Goal: Transaction & Acquisition: Purchase product/service

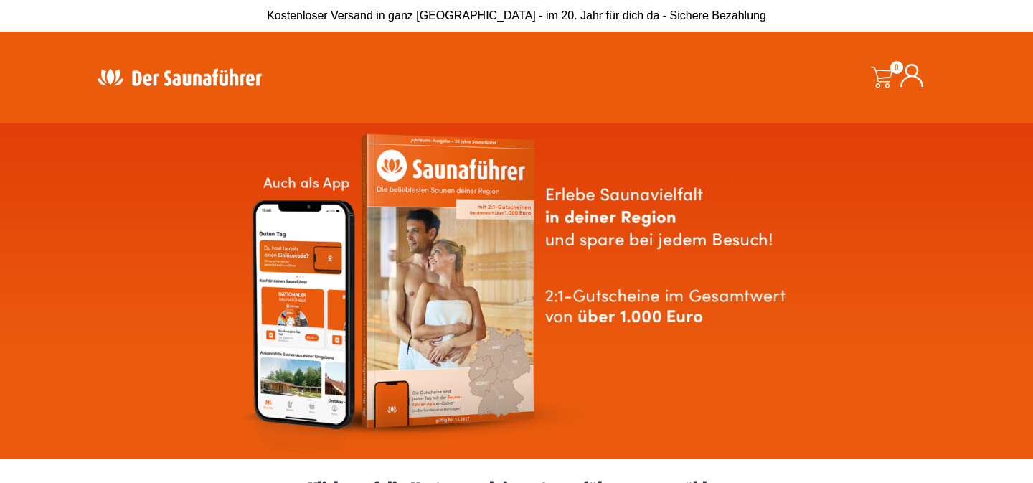
click at [236, 80] on img at bounding box center [179, 77] width 187 height 28
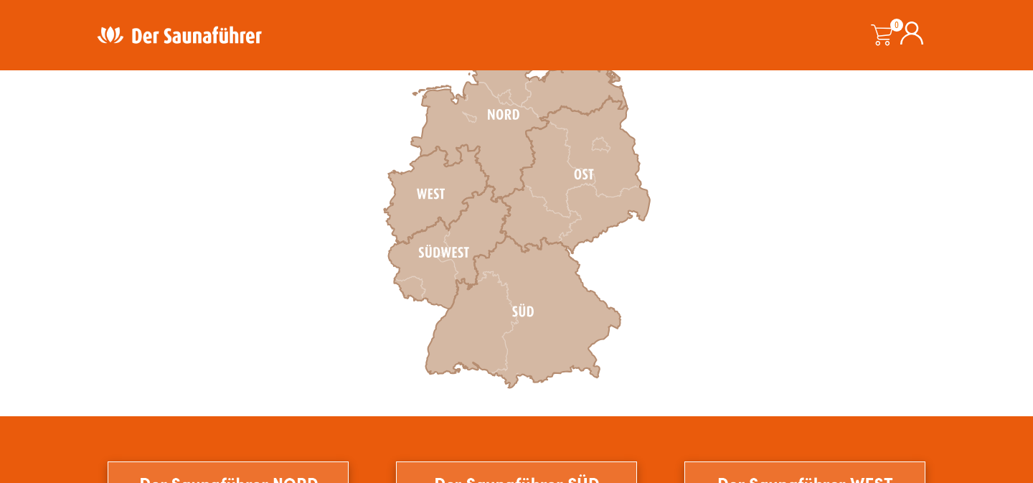
scroll to position [501, 0]
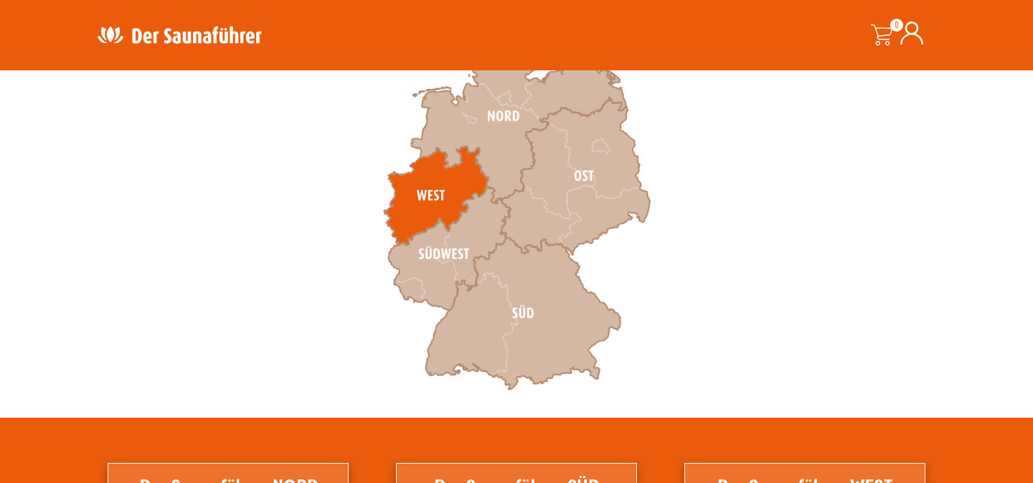
click at [447, 200] on icon at bounding box center [436, 195] width 105 height 99
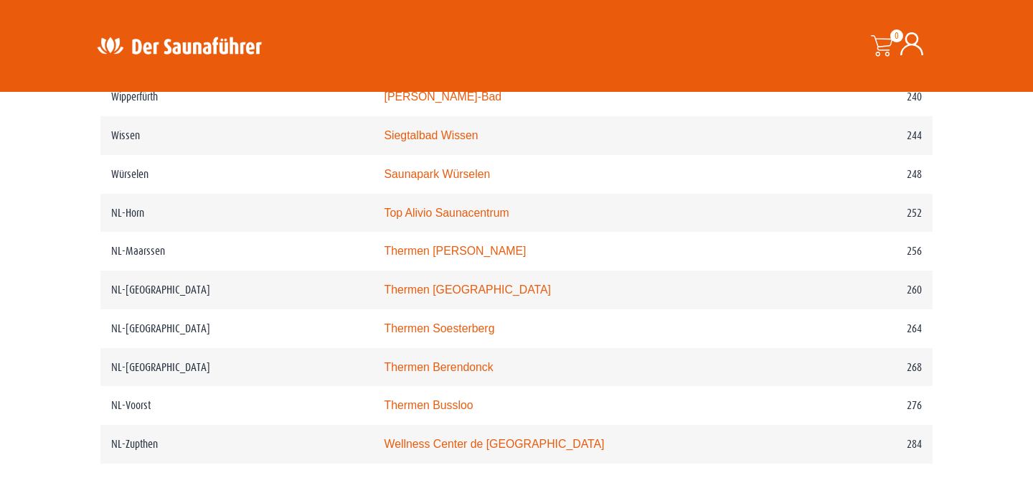
scroll to position [2895, 0]
